Goal: Find contact information: Find contact information

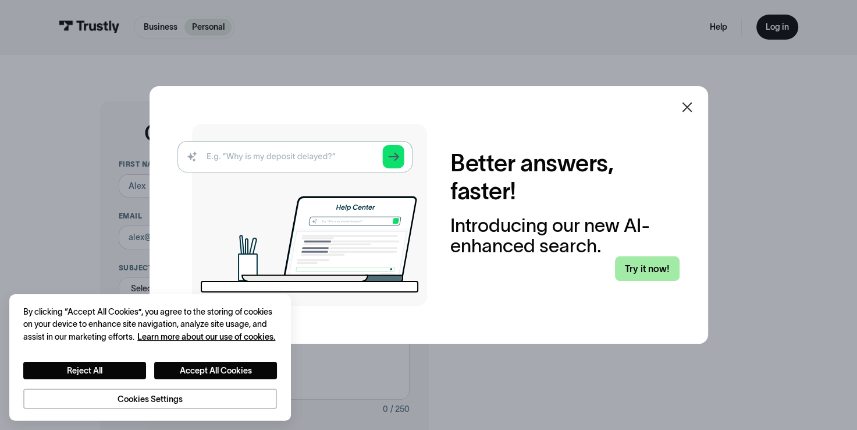
click at [640, 265] on link "Try it now!" at bounding box center [647, 268] width 65 height 24
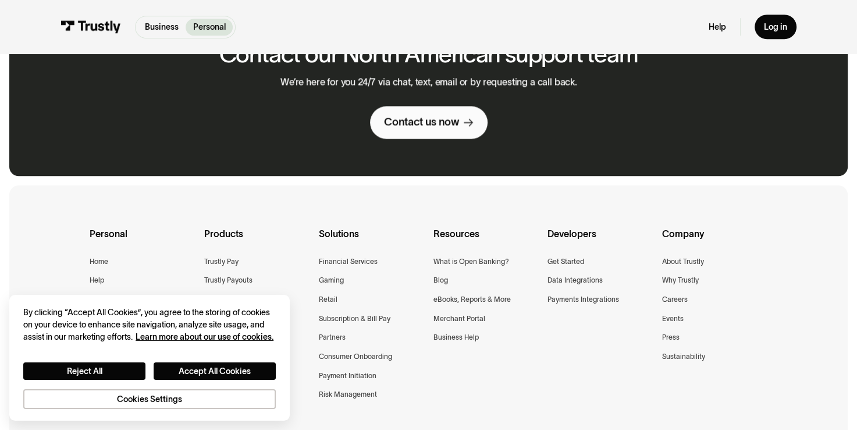
scroll to position [830, 0]
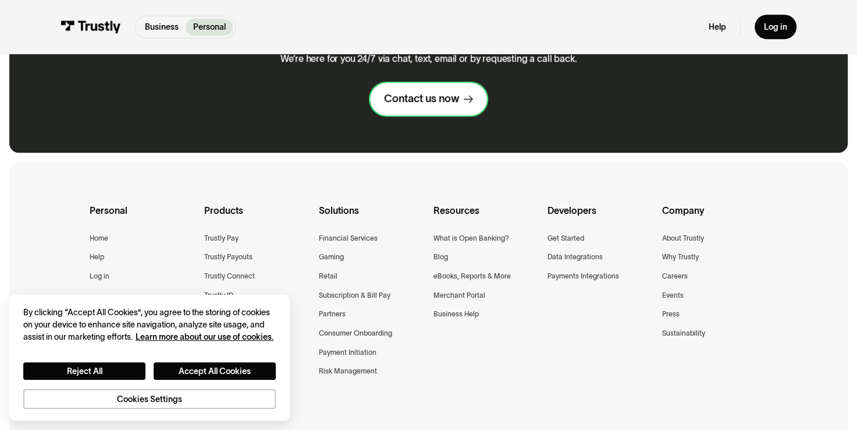
click at [388, 90] on link "Contact us now" at bounding box center [428, 99] width 117 height 33
